Goal: Task Accomplishment & Management: Use online tool/utility

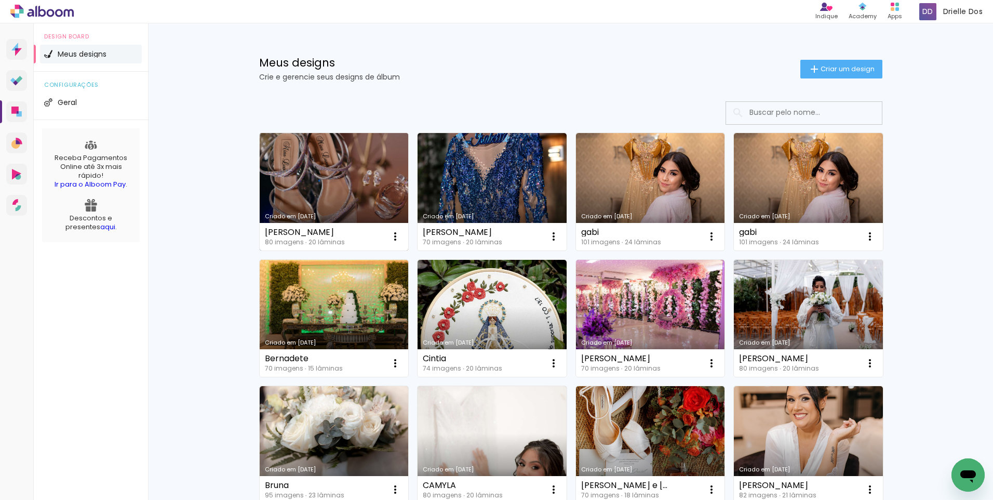
click at [349, 181] on link "Criado em [DATE]" at bounding box center [334, 191] width 149 height 117
